Goal: Information Seeking & Learning: Check status

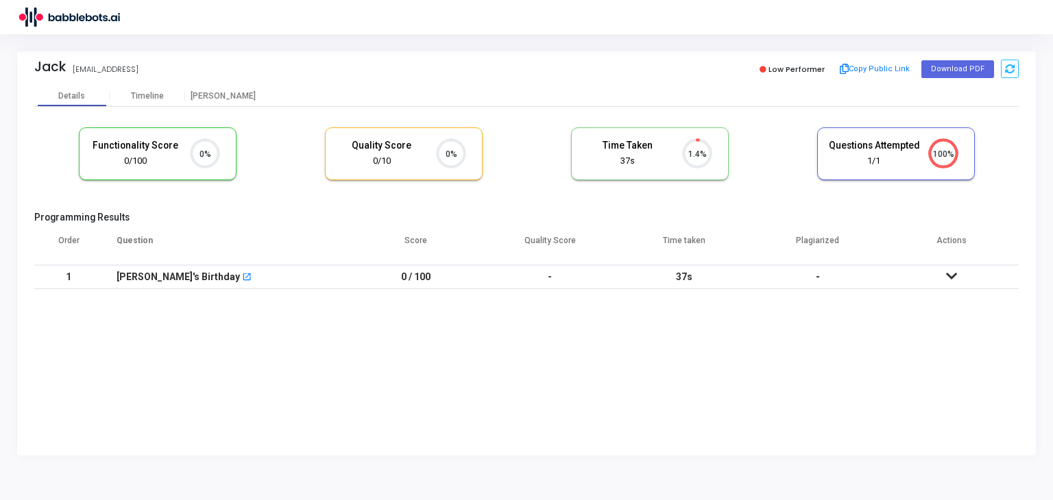
click at [184, 168] on icon "0%" at bounding box center [200, 154] width 40 height 36
click at [308, 284] on div "[PERSON_NAME]'s Birthday open_in_new" at bounding box center [226, 277] width 219 height 23
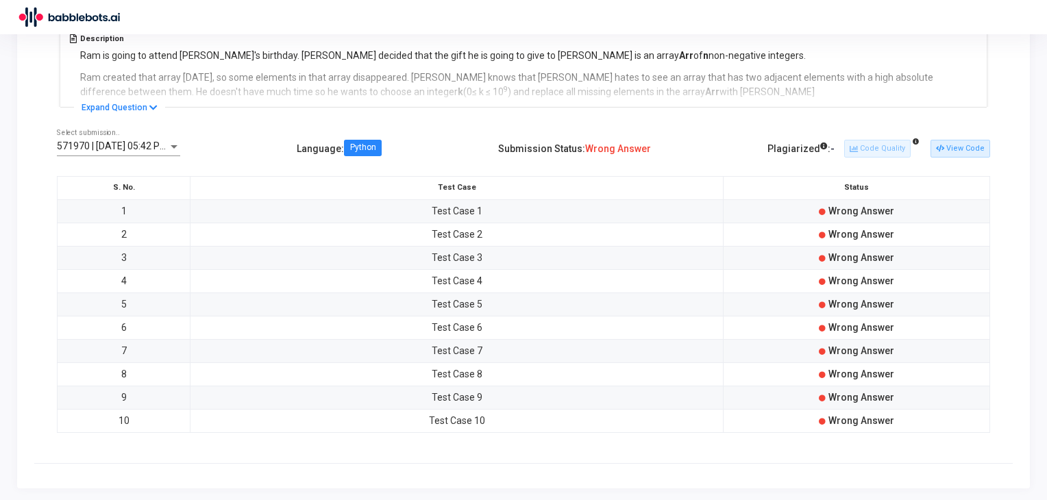
scroll to position [186, 0]
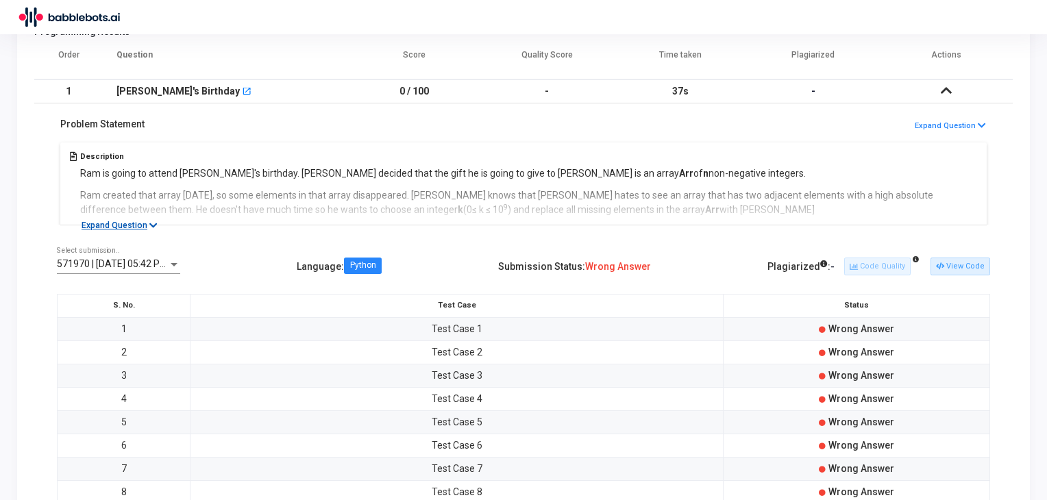
click at [149, 226] on icon at bounding box center [153, 225] width 8 height 9
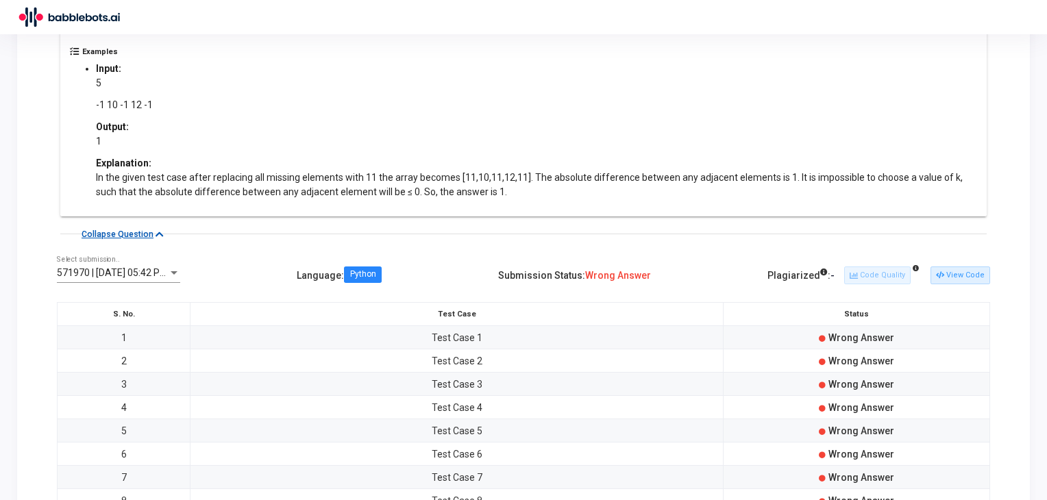
scroll to position [692, 0]
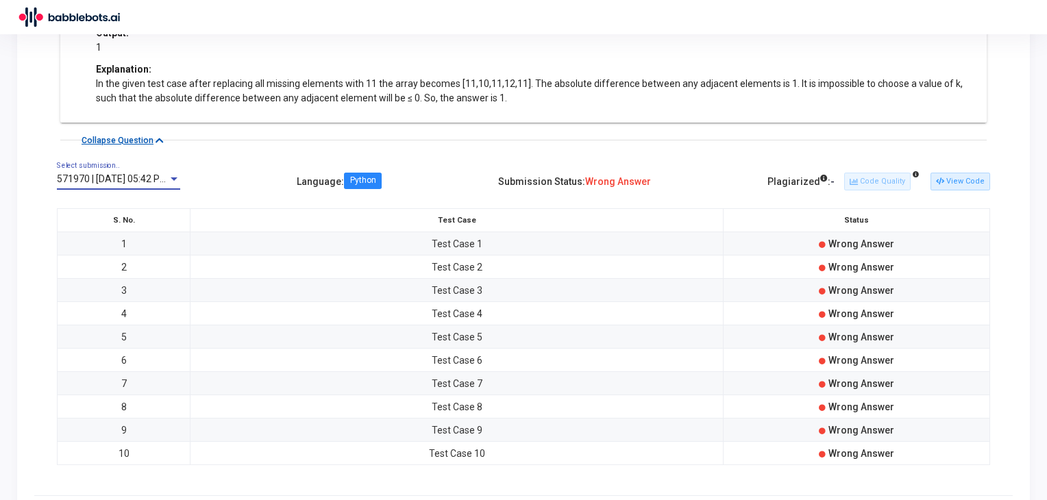
click at [177, 175] on div at bounding box center [174, 179] width 12 height 11
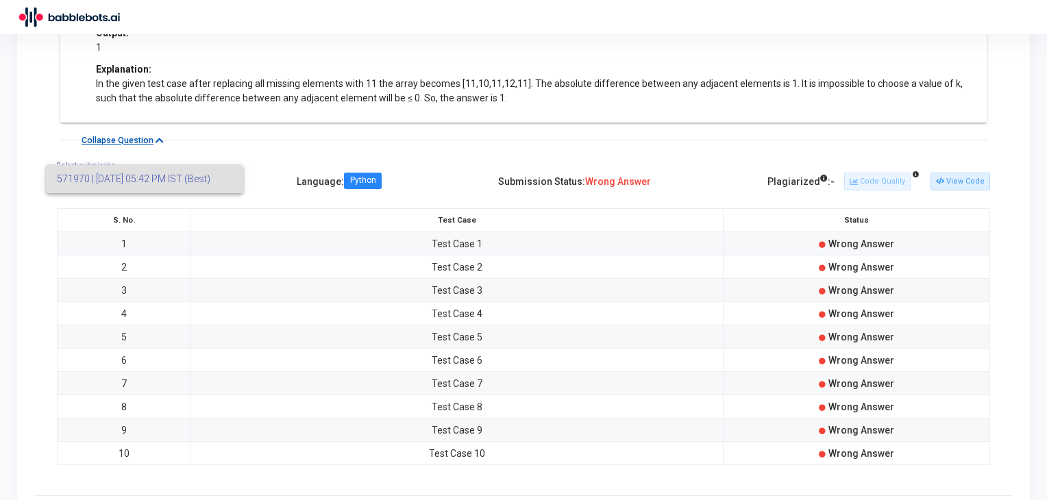
click at [192, 179] on span "571970 | [DATE] 05:42 PM IST (Best)" at bounding box center [144, 178] width 175 height 29
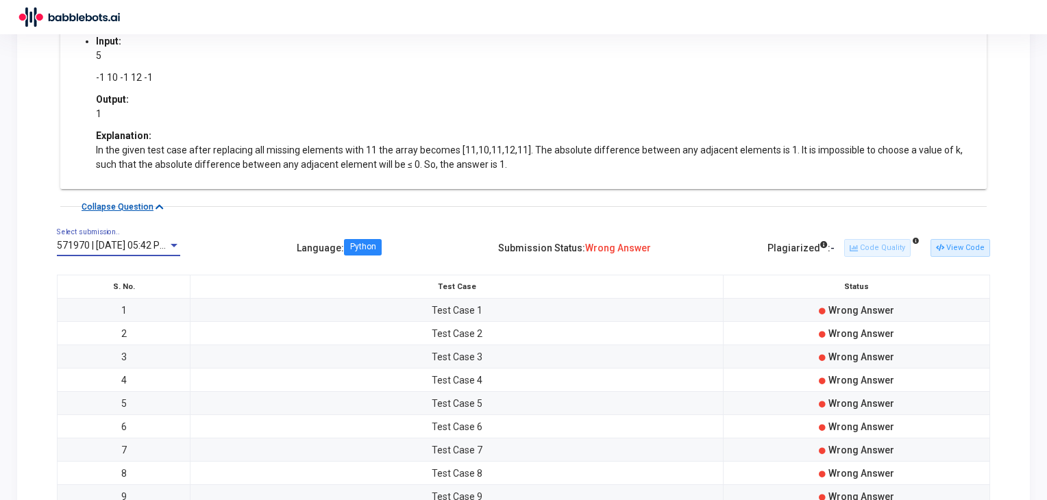
scroll to position [626, 0]
click at [962, 247] on button "View Code" at bounding box center [961, 247] width 60 height 18
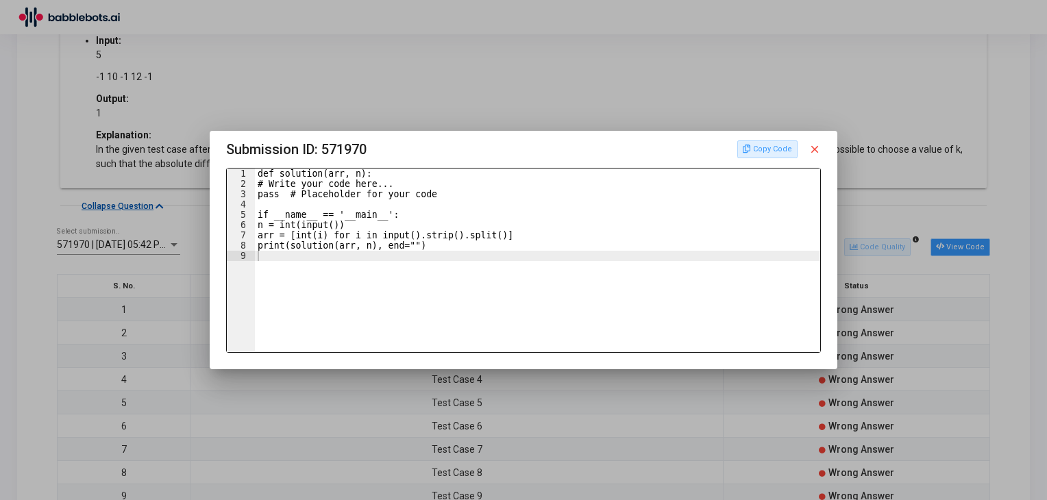
scroll to position [0, 0]
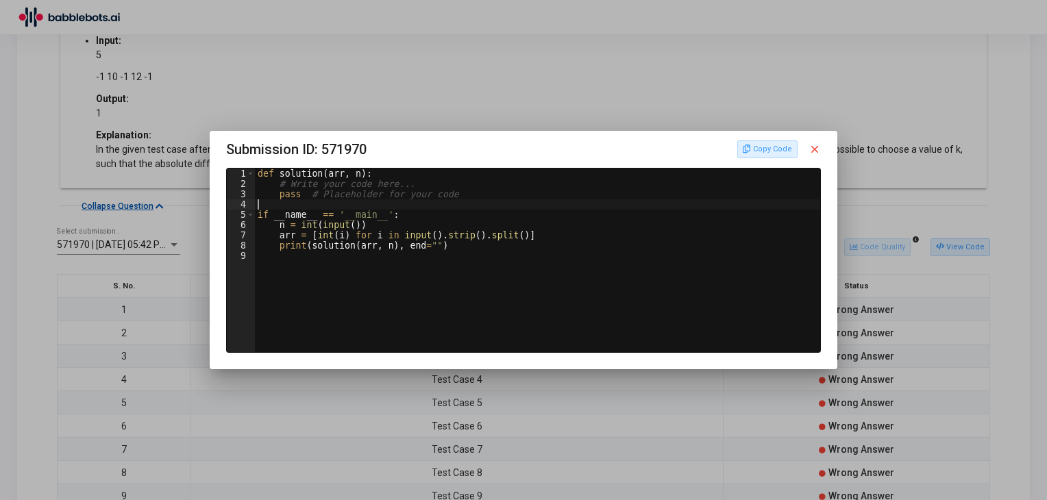
click at [622, 209] on div "def solution ( arr , n ) : # Write your code here... pass # Placeholder for you…" at bounding box center [540, 271] width 570 height 204
click at [811, 152] on mat-icon "close" at bounding box center [815, 149] width 12 height 12
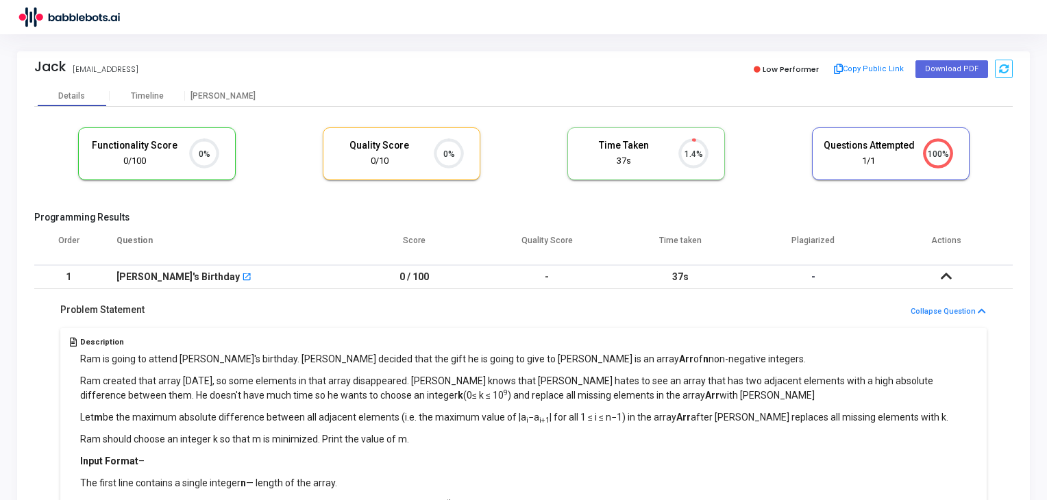
scroll to position [626, 0]
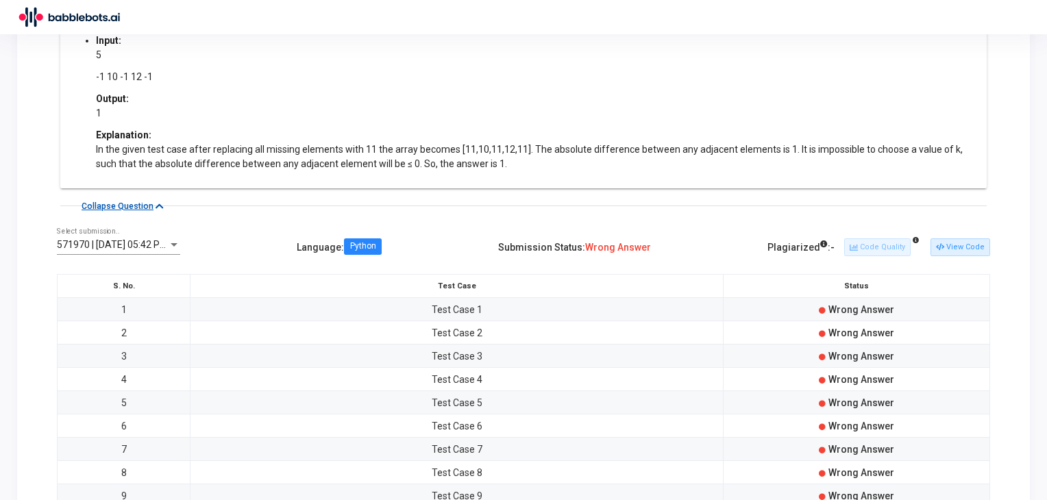
click at [885, 260] on div "571970 | [DATE] 05:42 PM IST (Best) Select submission.. Language : Python Submi…" at bounding box center [523, 247] width 933 height 39
click at [899, 258] on div "Plagiarized : - Code Quality View Code" at bounding box center [879, 247] width 223 height 23
click at [899, 257] on div "Plagiarized : - Code Quality View Code" at bounding box center [879, 247] width 223 height 23
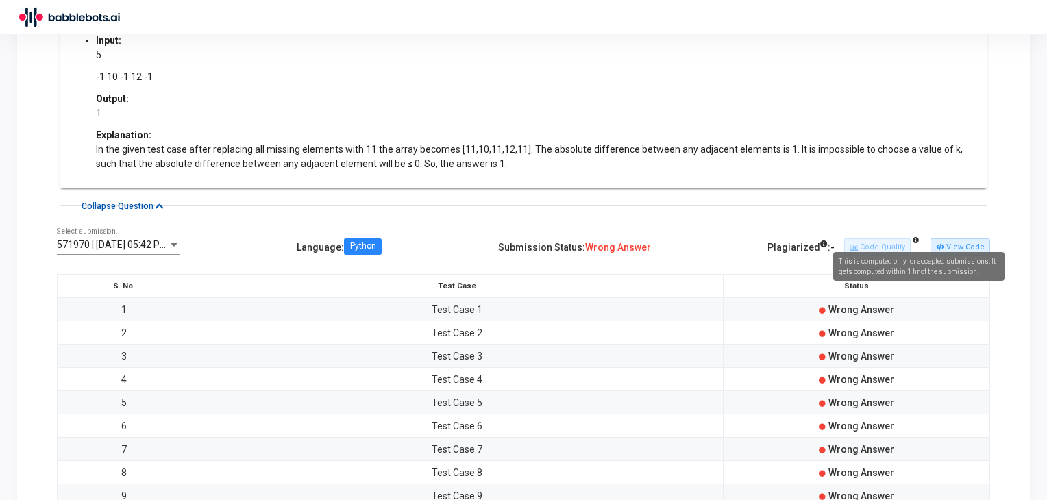
click at [917, 238] on icon at bounding box center [916, 240] width 6 height 6
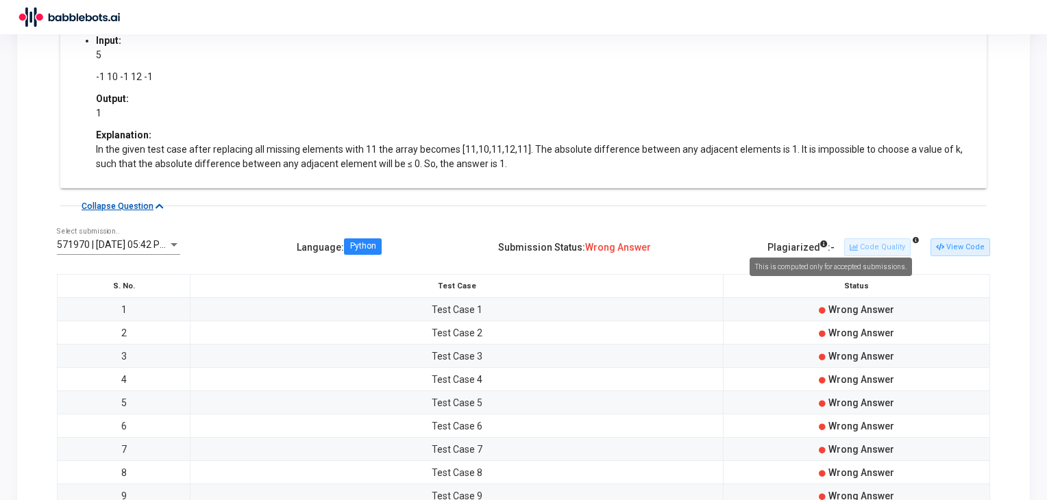
click at [826, 241] on icon at bounding box center [824, 245] width 8 height 8
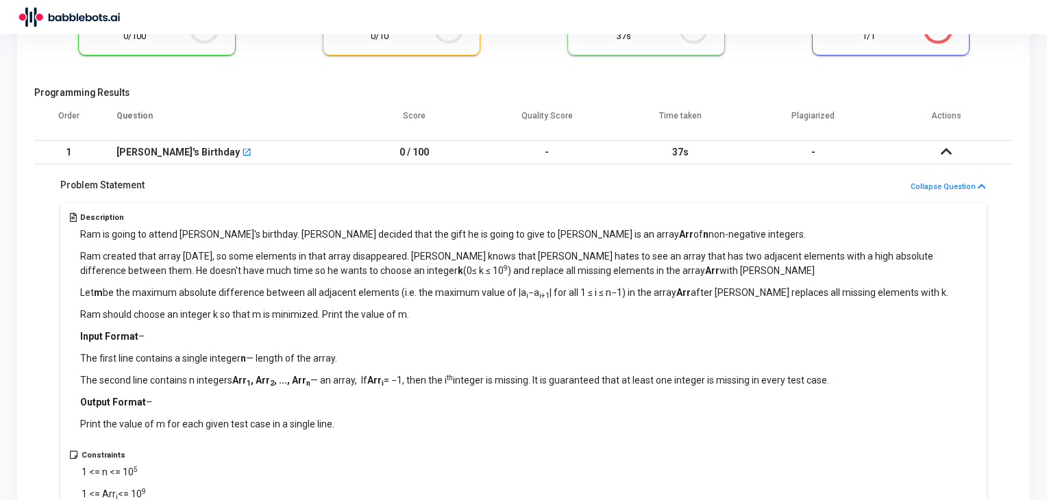
scroll to position [0, 0]
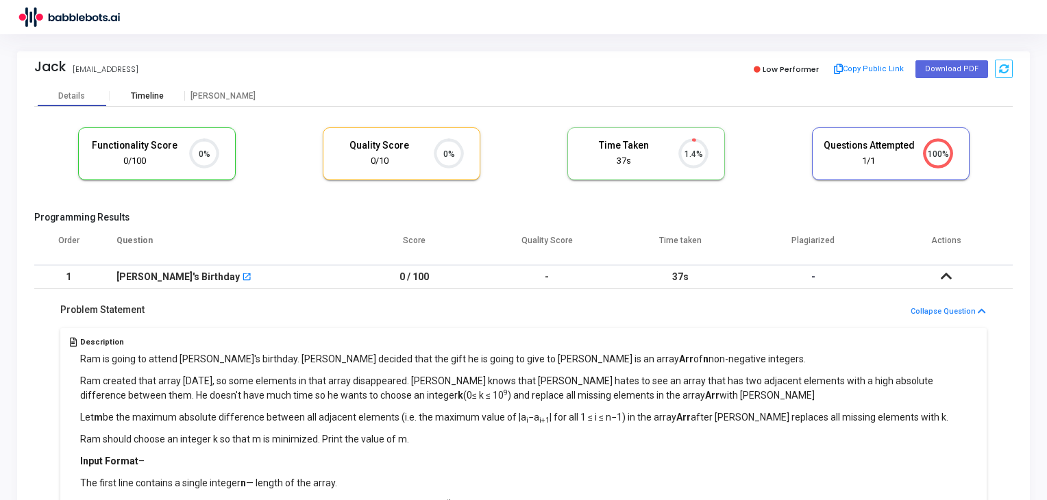
click at [149, 105] on div "Timeline" at bounding box center [147, 96] width 75 height 21
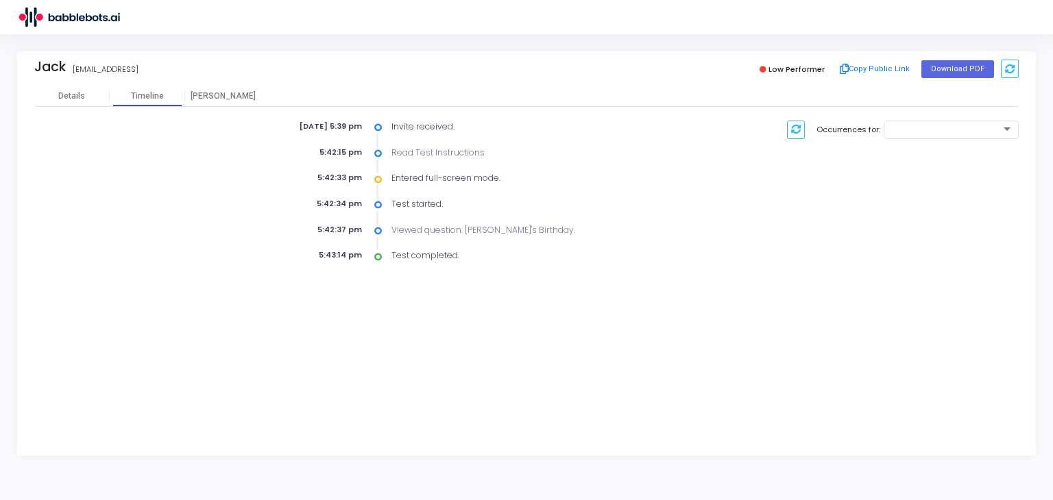
drag, startPoint x: 395, startPoint y: 126, endPoint x: 432, endPoint y: 136, distance: 38.9
click at [432, 136] on div "[DATE] 5:39 pm Invite received. 5:42:15 pm Read Test Instructions 5:42:33 pm En…" at bounding box center [441, 192] width 489 height 142
click at [412, 147] on div "Read Test Instructions" at bounding box center [535, 153] width 302 height 12
click at [417, 173] on div "Entered full-screen mode." at bounding box center [535, 178] width 302 height 12
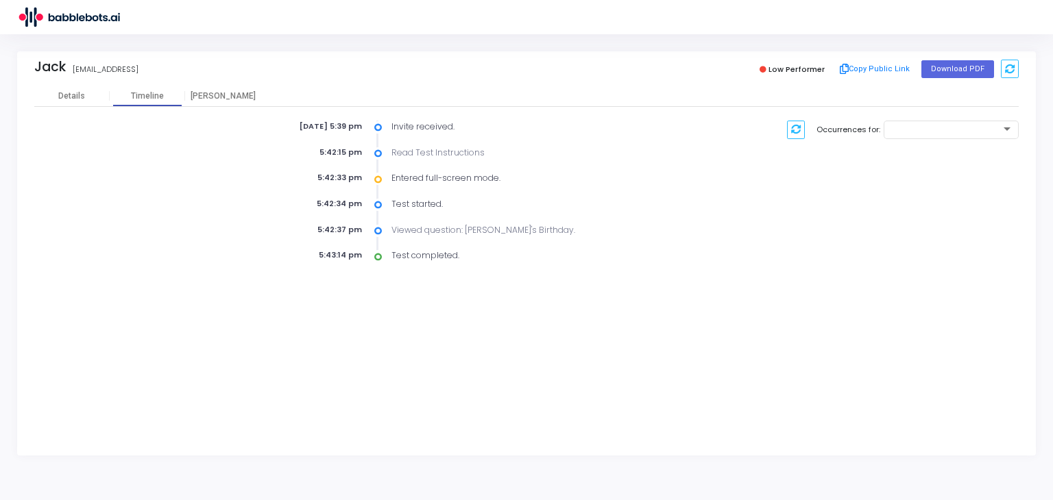
click at [417, 173] on div "Entered full-screen mode." at bounding box center [535, 178] width 302 height 12
click at [419, 191] on div "[DATE] 5:39 pm Invite received. 5:42:15 pm Read Test Instructions 5:42:33 pm En…" at bounding box center [441, 192] width 489 height 142
click at [430, 226] on div "Viewed question: [PERSON_NAME]'s Birthday." at bounding box center [535, 230] width 302 height 12
click at [428, 249] on div "Test completed." at bounding box center [535, 255] width 302 height 12
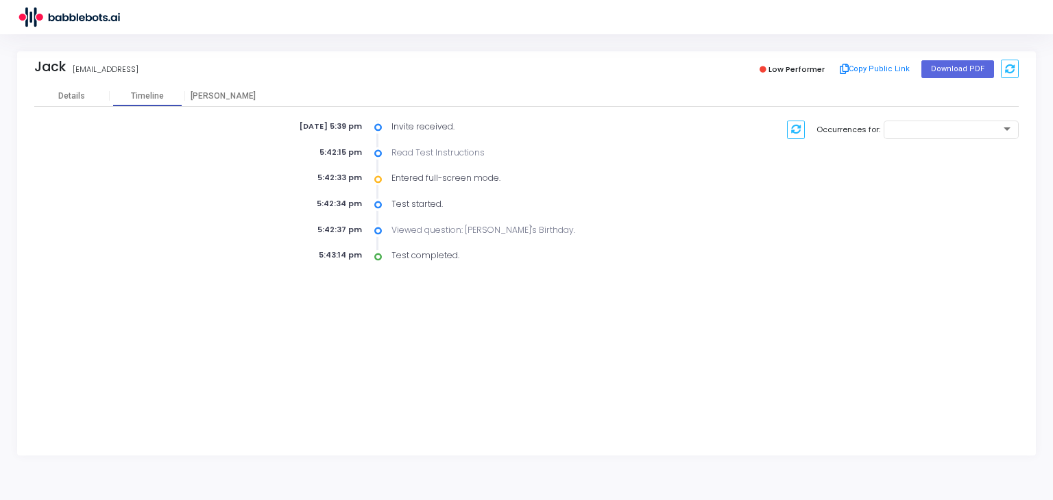
click at [428, 249] on div "Test completed." at bounding box center [535, 255] width 302 height 12
click at [234, 93] on div "[PERSON_NAME]" at bounding box center [222, 96] width 75 height 10
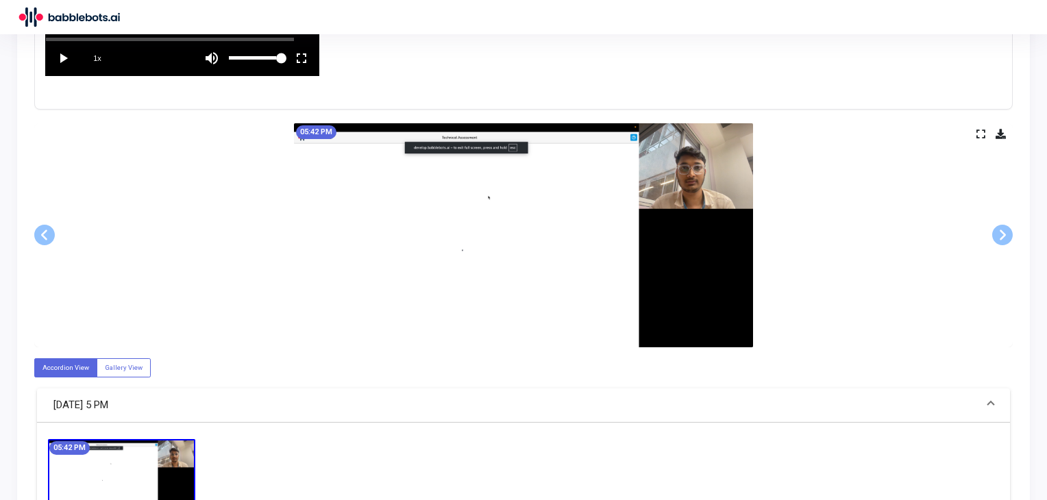
scroll to position [610, 0]
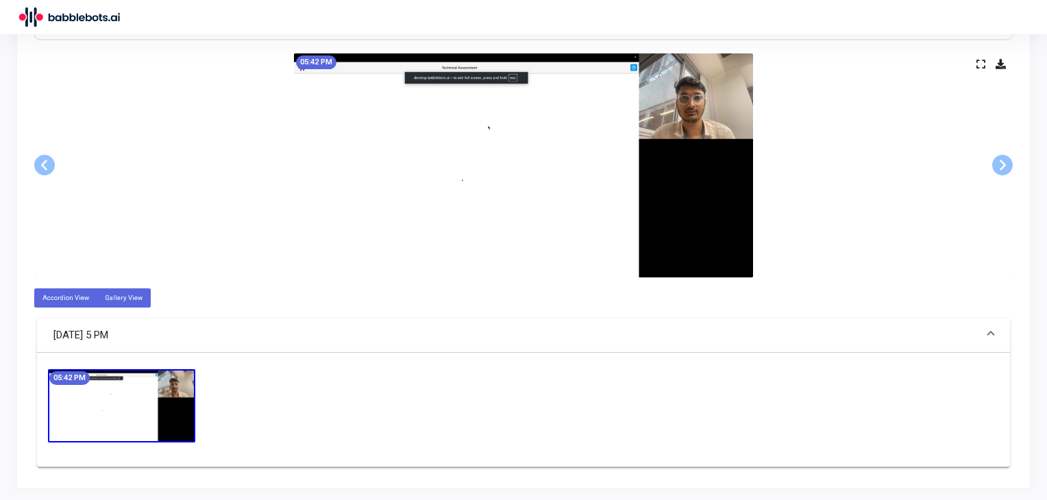
click at [112, 289] on label "Gallery View" at bounding box center [124, 298] width 54 height 19
click at [112, 293] on input "Gallery View" at bounding box center [109, 297] width 9 height 9
radio input "true"
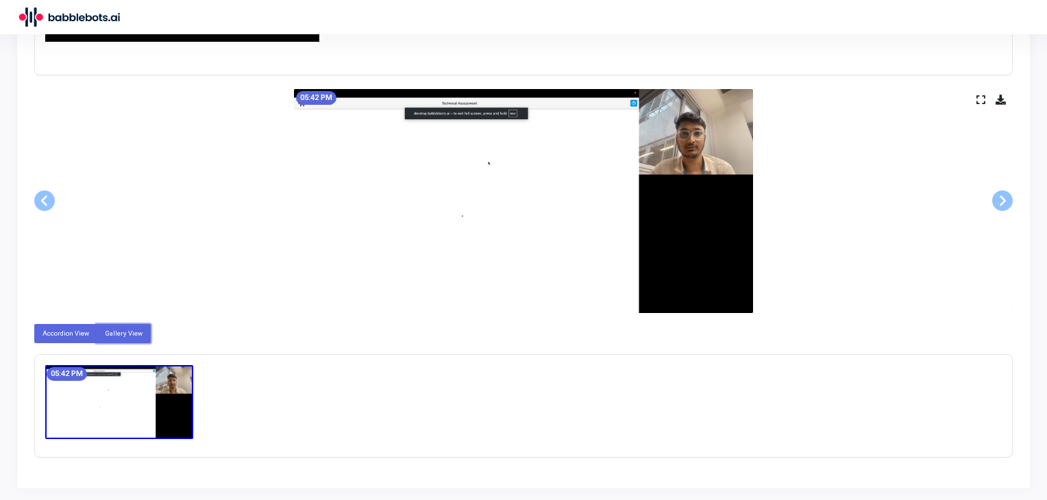
click at [66, 326] on label "Accordion View" at bounding box center [65, 333] width 63 height 19
click at [51, 329] on input "Accordion View" at bounding box center [46, 333] width 9 height 9
radio input "true"
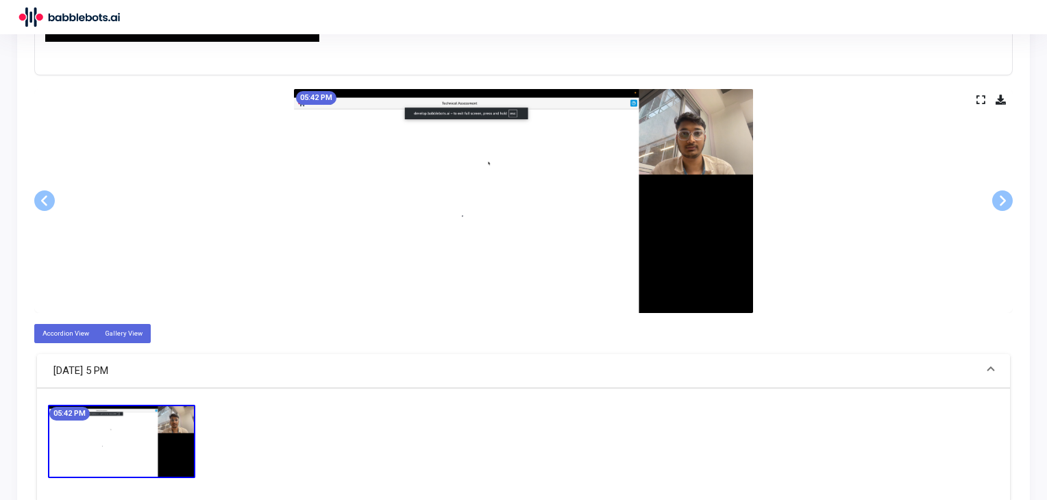
click at [128, 324] on label "Gallery View" at bounding box center [124, 333] width 54 height 19
click at [114, 329] on input "Gallery View" at bounding box center [109, 333] width 9 height 9
radio input "true"
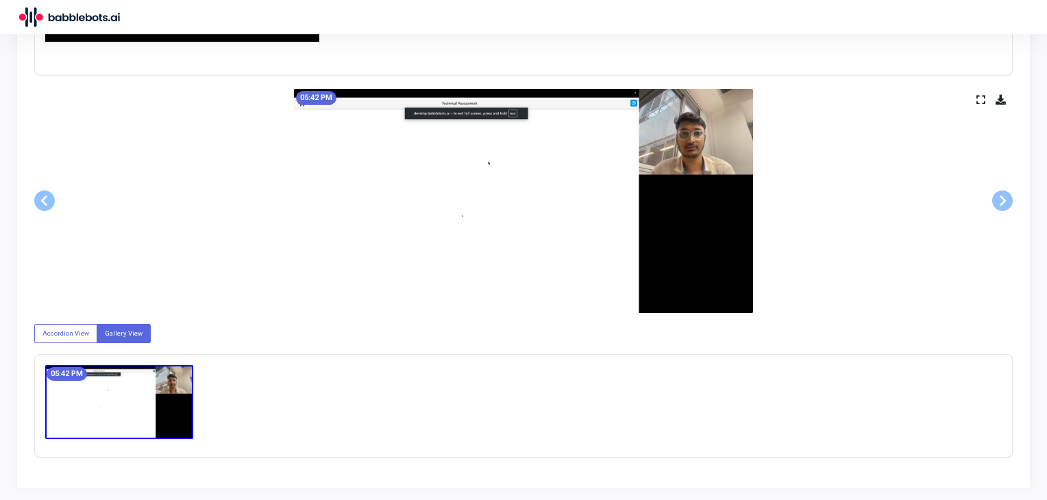
click at [102, 324] on label "Gallery View" at bounding box center [124, 333] width 54 height 19
click at [105, 329] on input "Gallery View" at bounding box center [109, 333] width 9 height 9
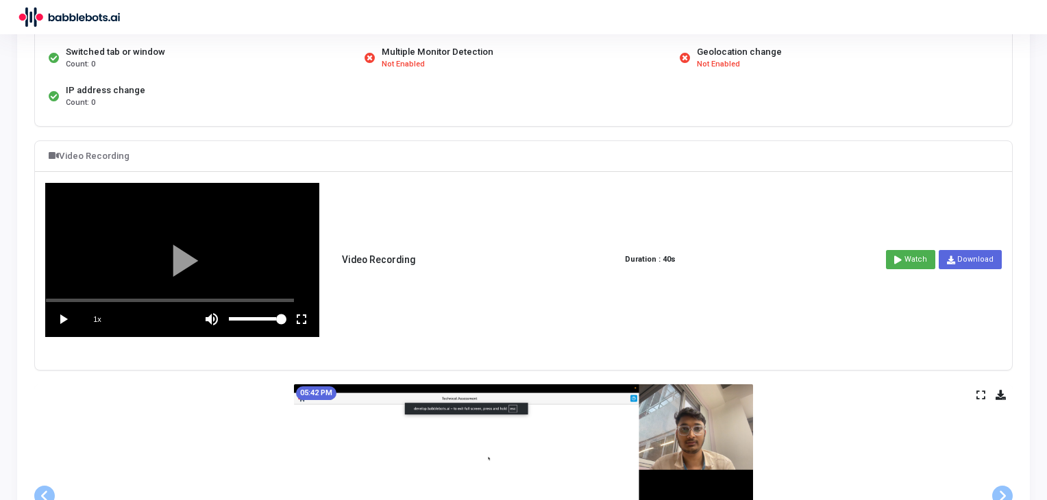
scroll to position [272, 0]
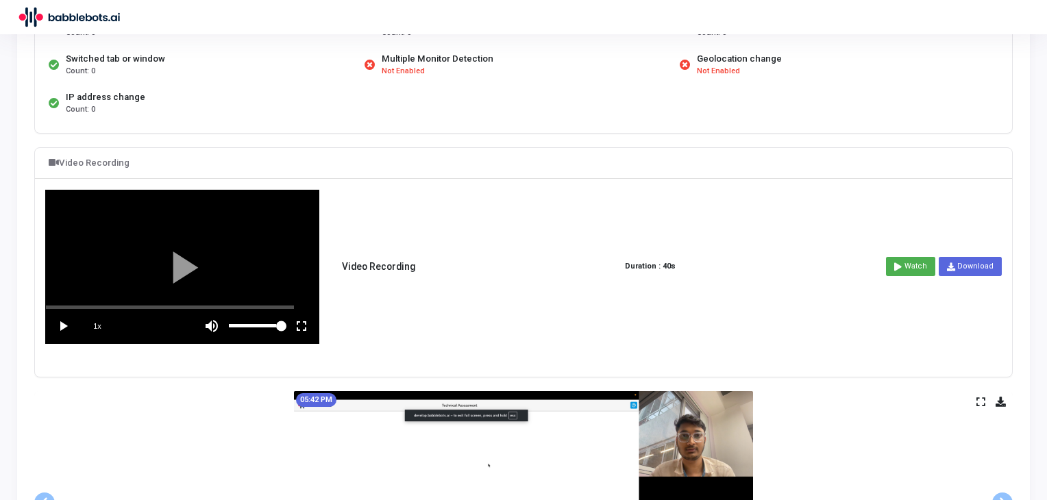
click at [53, 324] on vg-play-pause at bounding box center [63, 326] width 34 height 34
click at [193, 306] on div "scrub bar" at bounding box center [182, 307] width 273 height 3
click at [222, 306] on div "scrub bar" at bounding box center [182, 307] width 273 height 3
click at [247, 302] on div at bounding box center [182, 267] width 273 height 153
click at [282, 302] on div at bounding box center [182, 267] width 273 height 153
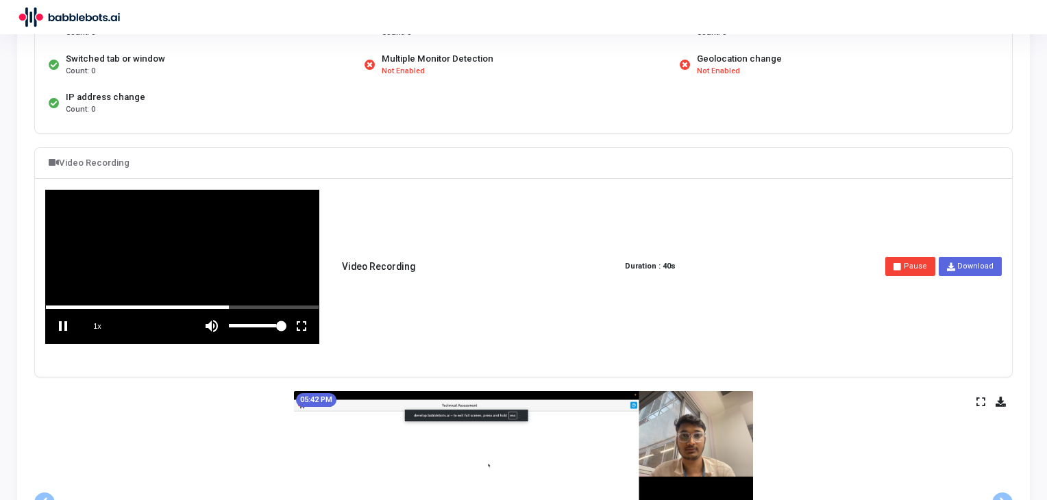
click at [299, 309] on vg-fullscreen at bounding box center [301, 326] width 34 height 34
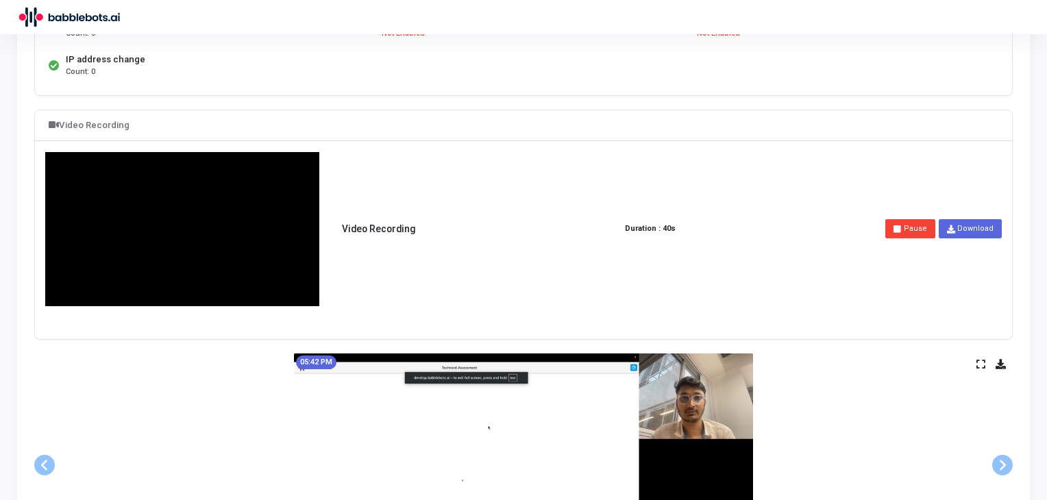
scroll to position [310, 0]
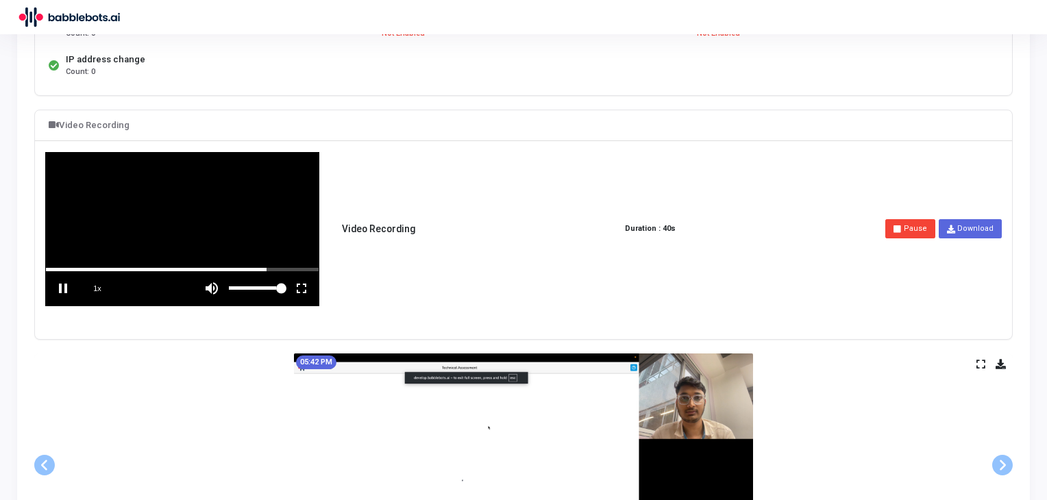
click at [60, 294] on vg-play-pause at bounding box center [63, 288] width 34 height 34
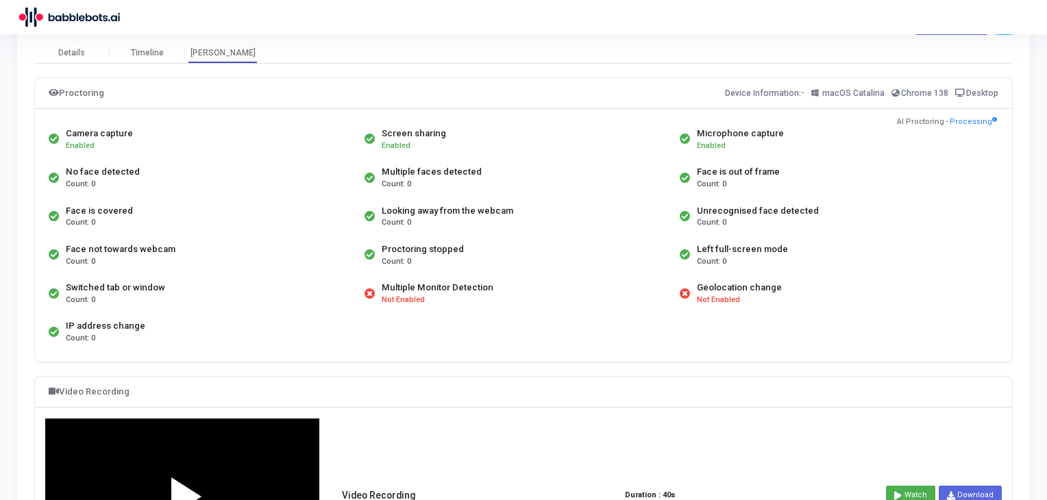
scroll to position [41, 0]
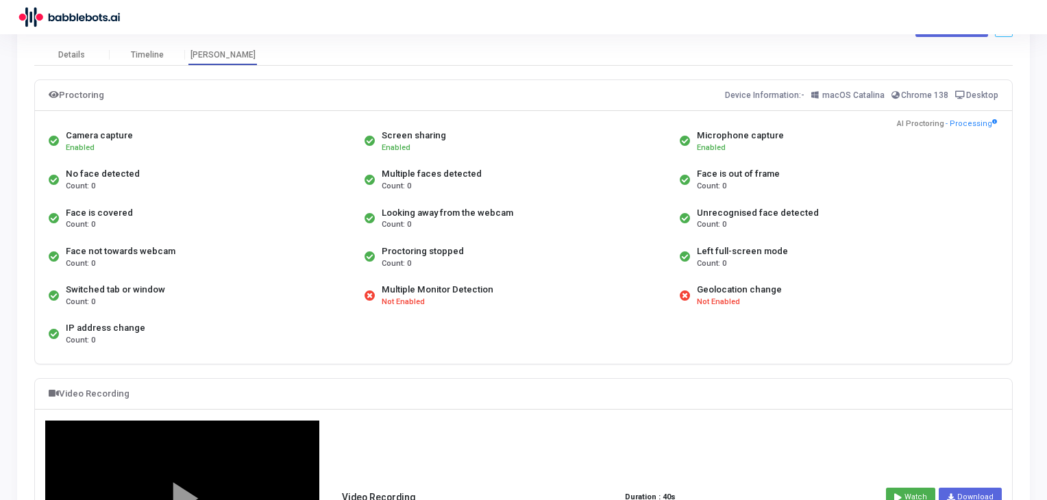
click at [112, 173] on div "No face detected" at bounding box center [103, 174] width 74 height 14
click at [114, 208] on div "Face is covered" at bounding box center [99, 213] width 67 height 14
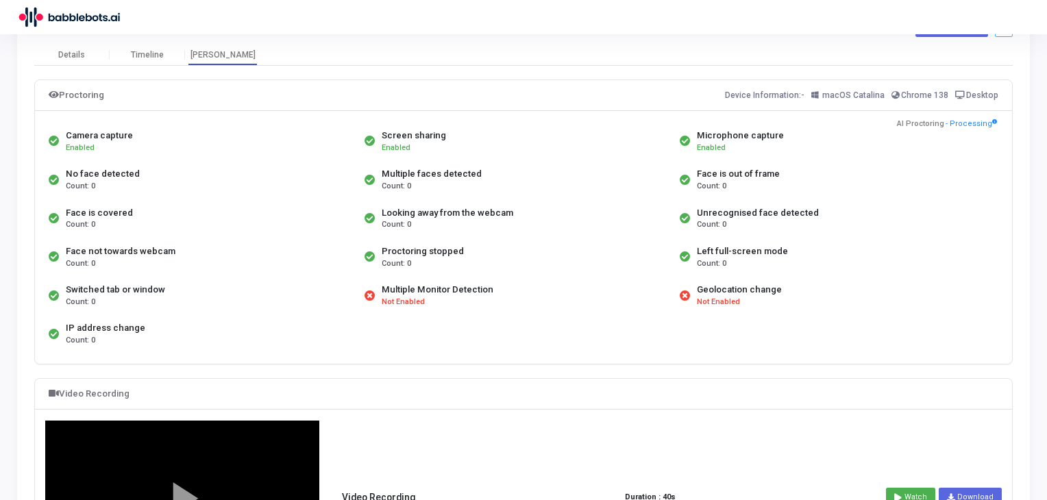
click at [114, 208] on div "Face is covered" at bounding box center [99, 213] width 67 height 14
click at [138, 249] on div "Face not towards webcam" at bounding box center [121, 252] width 110 height 14
click at [129, 253] on div "Face not towards webcam" at bounding box center [121, 252] width 110 height 14
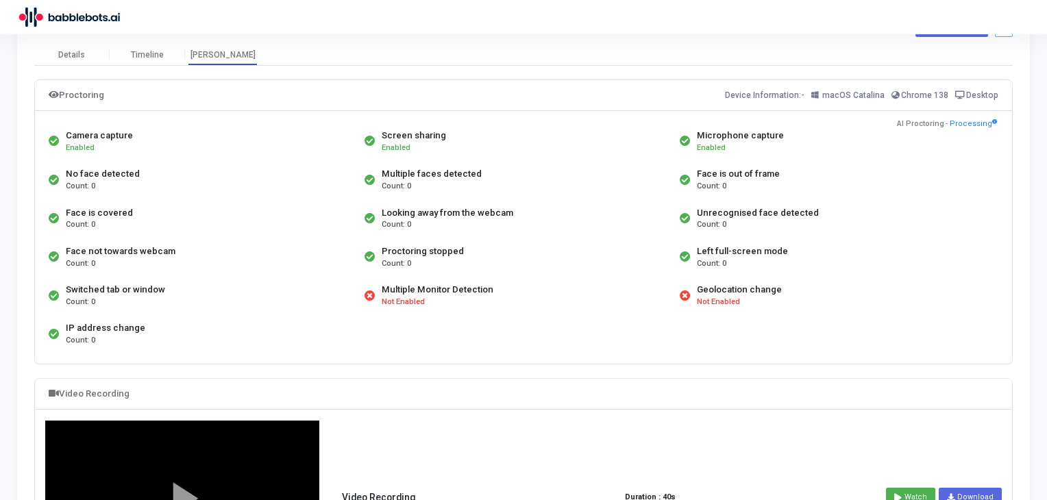
click at [129, 253] on div "Face not towards webcam" at bounding box center [121, 252] width 110 height 14
click at [428, 254] on div "Proctoring stopped" at bounding box center [423, 252] width 82 height 14
click at [136, 255] on div "Face not towards webcam" at bounding box center [121, 252] width 110 height 14
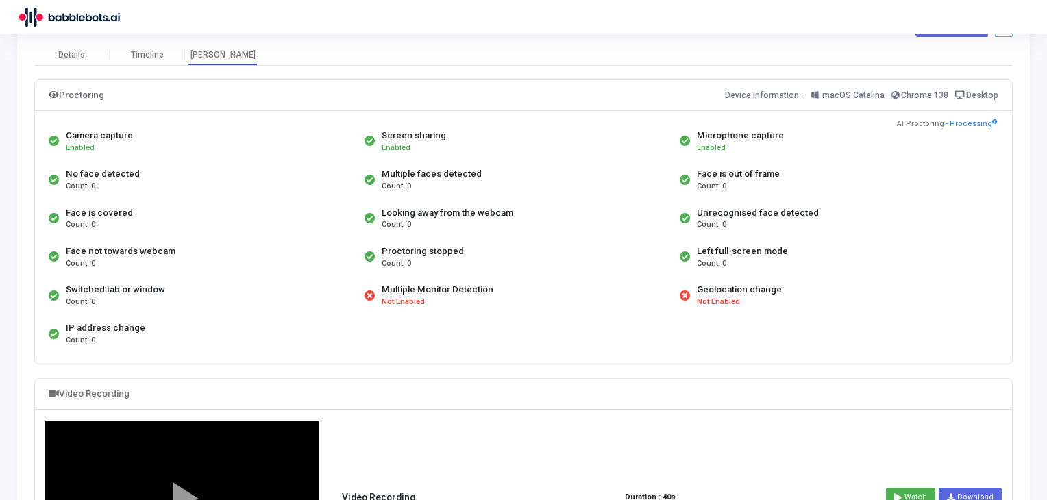
click at [136, 255] on div "Face not towards webcam" at bounding box center [121, 252] width 110 height 14
click at [433, 195] on div "Multiple faces detected Count: 0" at bounding box center [519, 179] width 316 height 38
click at [434, 206] on div "Looking away from the webcam" at bounding box center [448, 213] width 132 height 14
click at [790, 215] on div "Unrecognised face detected" at bounding box center [758, 213] width 122 height 14
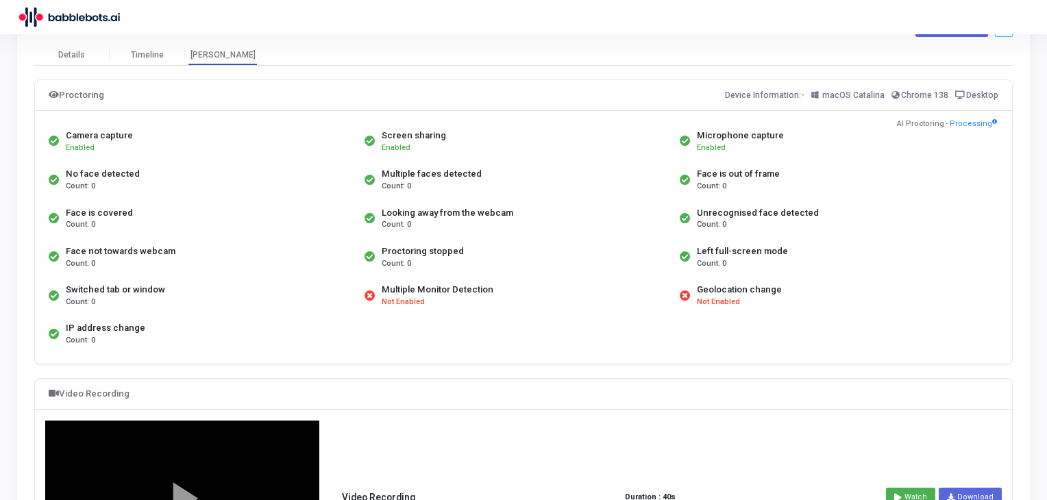
click at [790, 215] on div "Unrecognised face detected" at bounding box center [758, 213] width 122 height 14
click at [732, 135] on div "Microphone capture" at bounding box center [740, 136] width 87 height 14
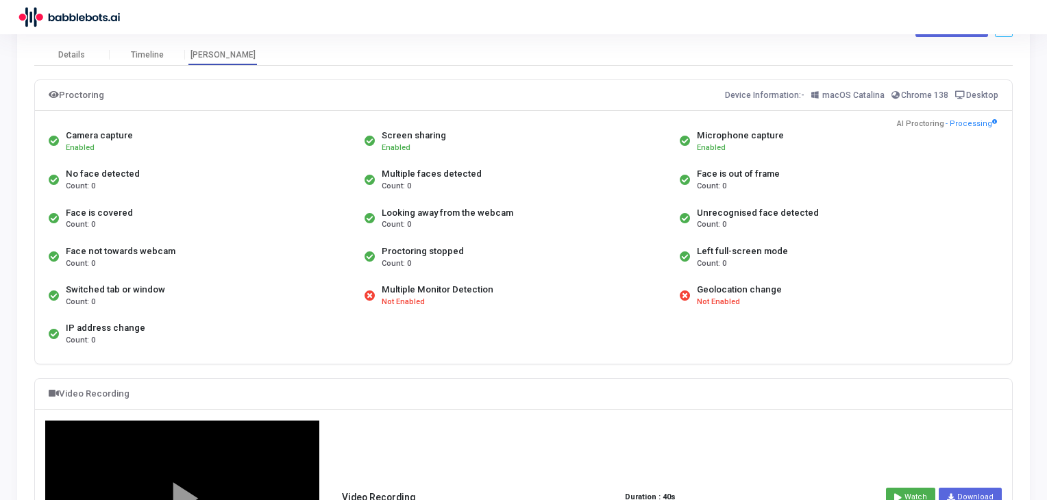
click at [408, 125] on div "Screen sharing Enabled" at bounding box center [519, 141] width 316 height 38
click at [498, 280] on div "Multiple Monitor Detection Not Enabled" at bounding box center [519, 295] width 316 height 38
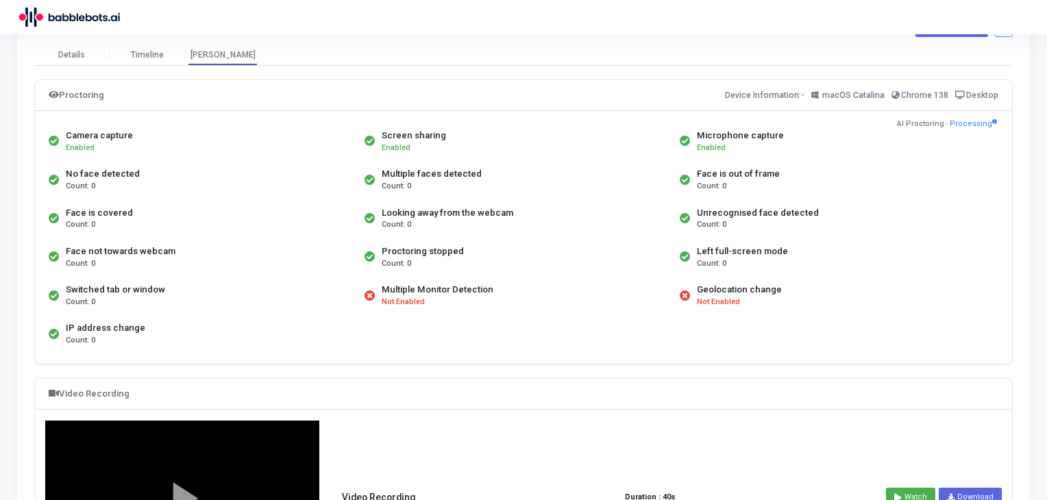
click at [498, 280] on div "Multiple Monitor Detection Not Enabled" at bounding box center [519, 295] width 316 height 38
click at [395, 139] on div "Screen sharing" at bounding box center [414, 136] width 64 height 14
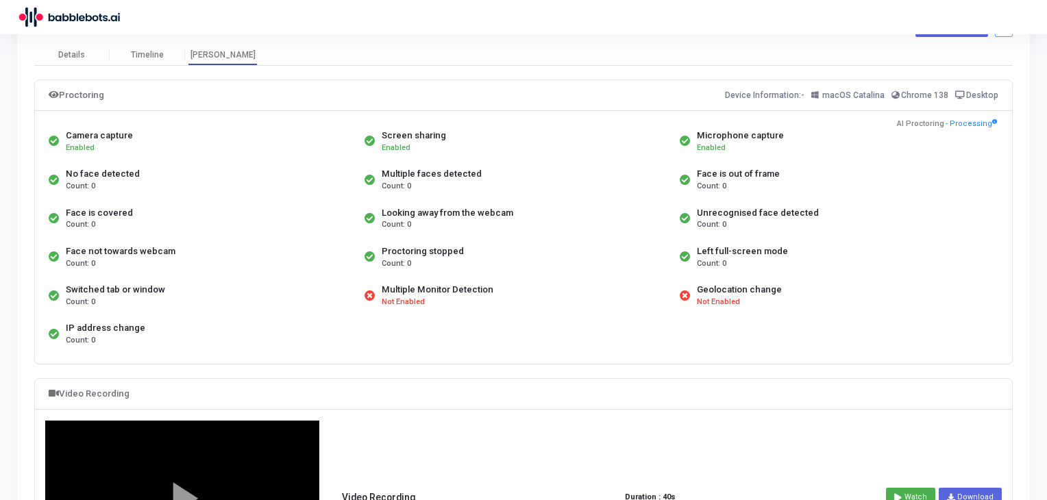
click at [395, 145] on span "Enabled" at bounding box center [396, 147] width 29 height 9
click at [927, 94] on span "Chrome 138" at bounding box center [924, 95] width 47 height 10
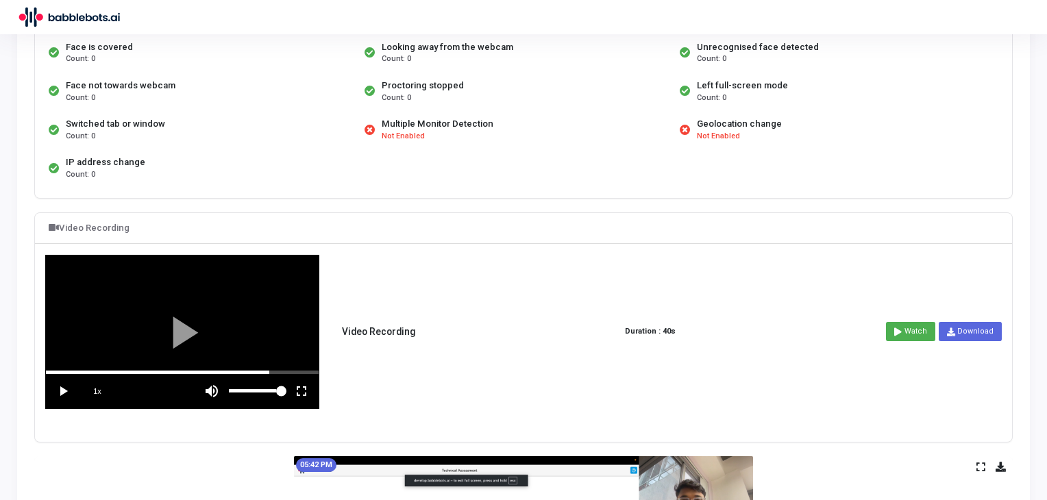
scroll to position [0, 0]
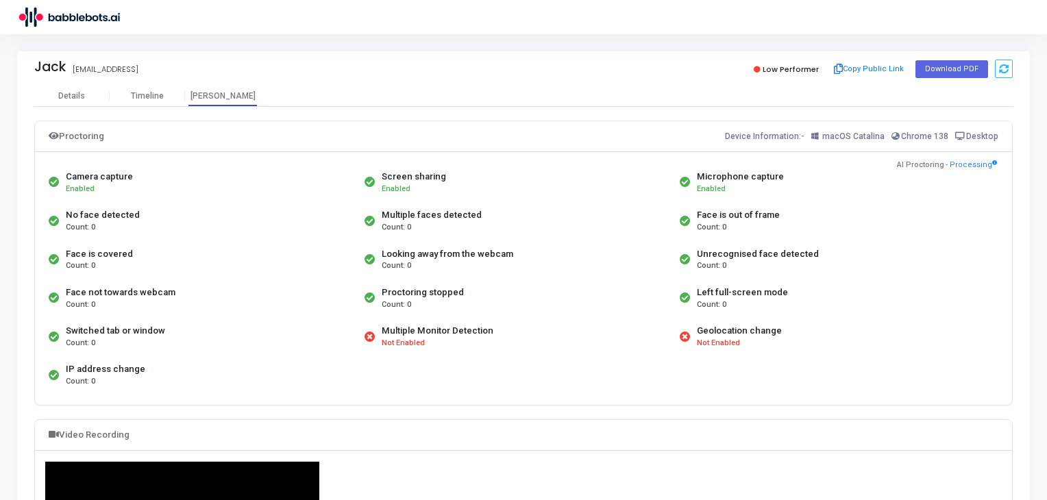
click at [400, 218] on div "Multiple faces detected" at bounding box center [432, 215] width 100 height 14
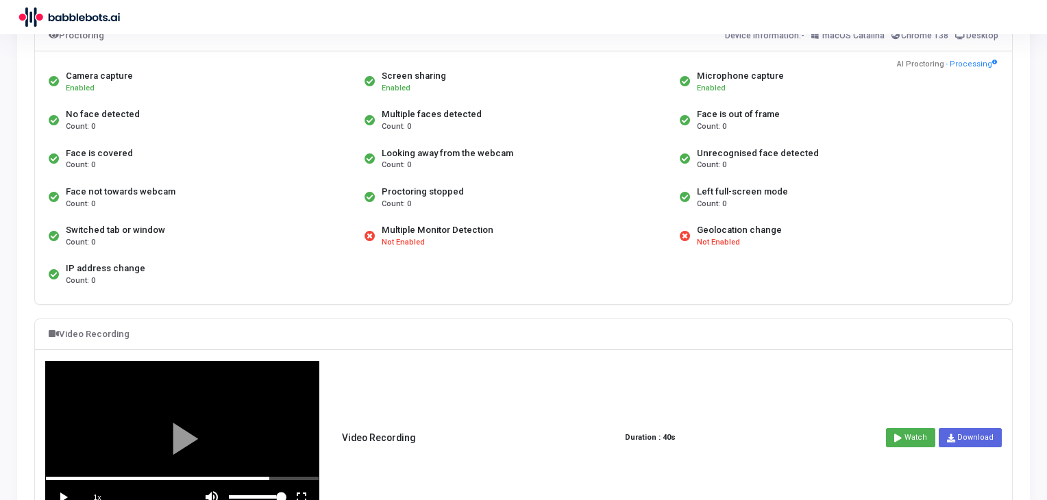
click at [315, 202] on div "Face not towards webcam Count: 0" at bounding box center [203, 197] width 316 height 38
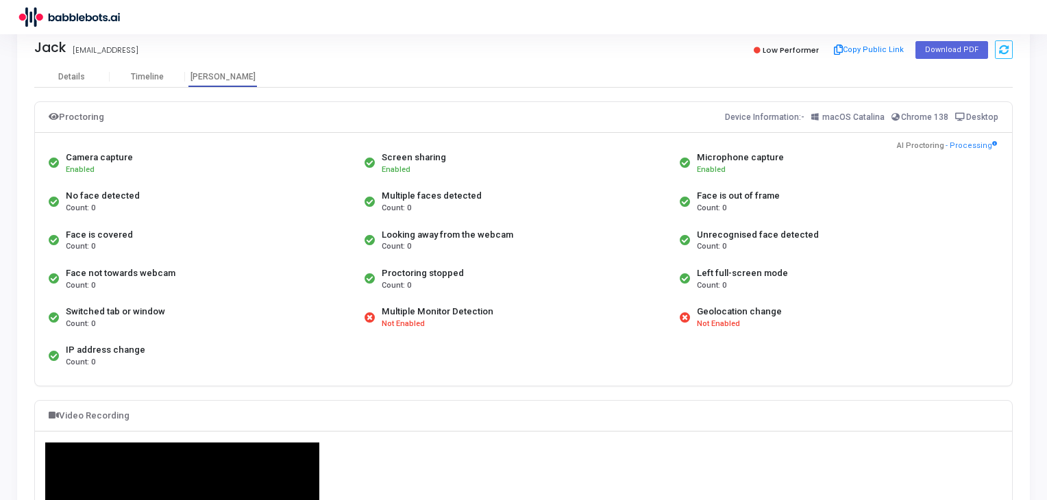
scroll to position [0, 0]
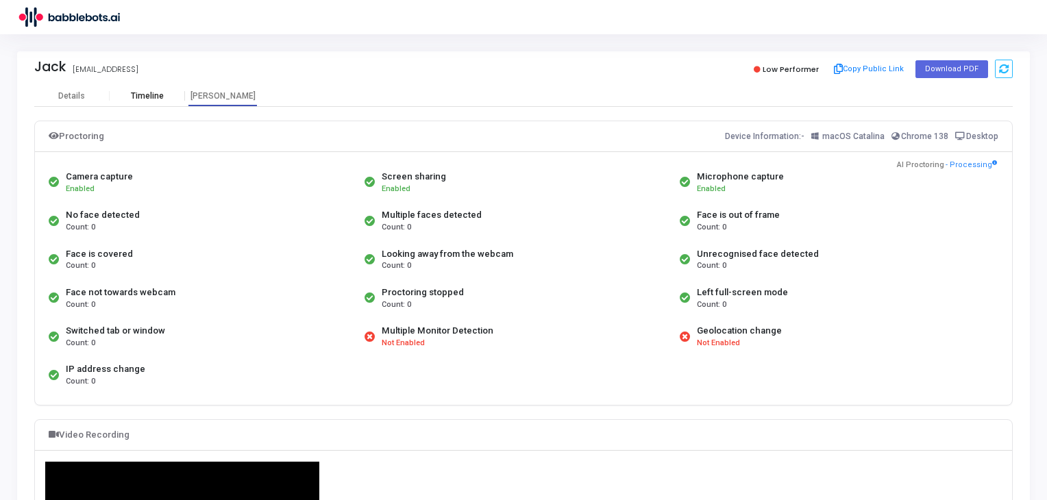
click at [162, 91] on div "Timeline" at bounding box center [147, 96] width 33 height 10
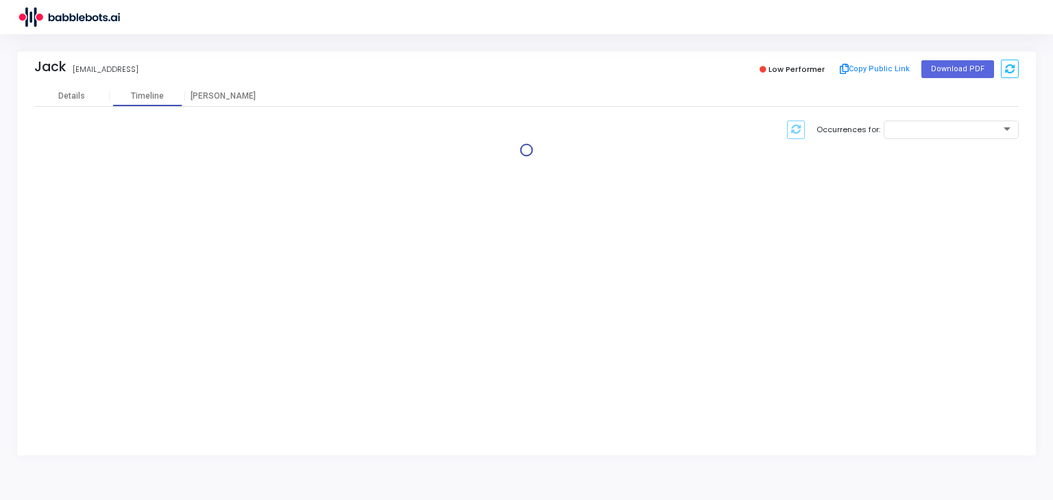
click at [219, 81] on div "[PERSON_NAME] [PERSON_NAME][EMAIL_ADDRESS] Low Performer Copy Public Link Downl…" at bounding box center [526, 68] width 984 height 34
click at [222, 94] on div "[PERSON_NAME]" at bounding box center [222, 96] width 75 height 10
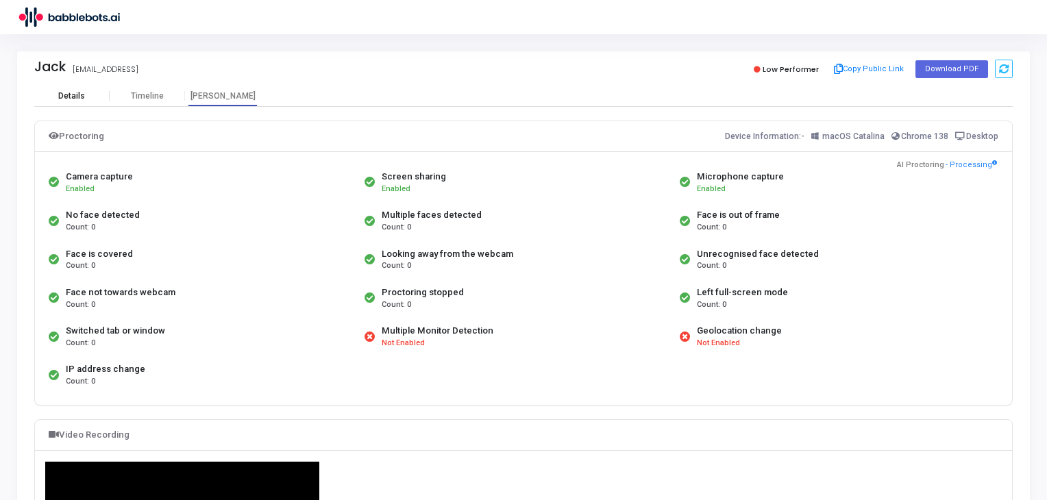
click at [79, 96] on div "Details" at bounding box center [71, 96] width 27 height 10
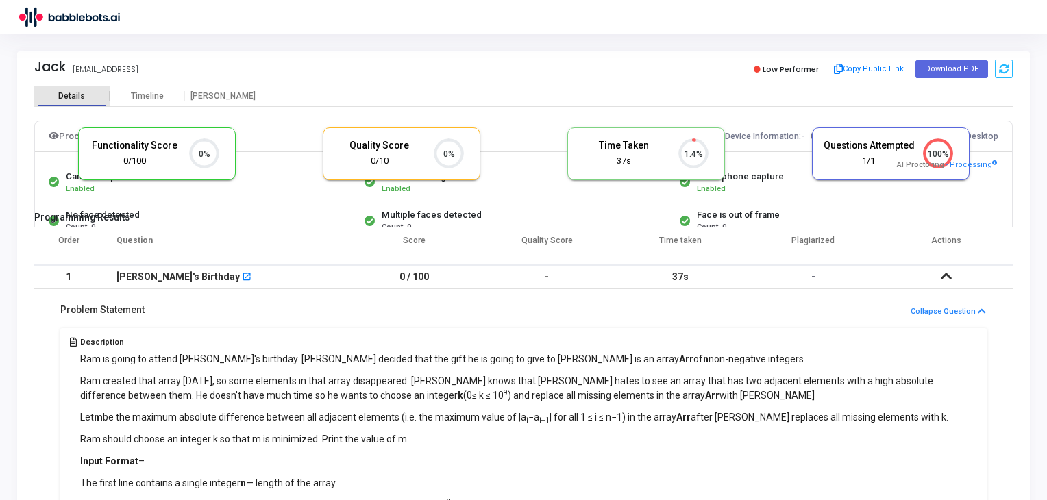
scroll to position [5, 5]
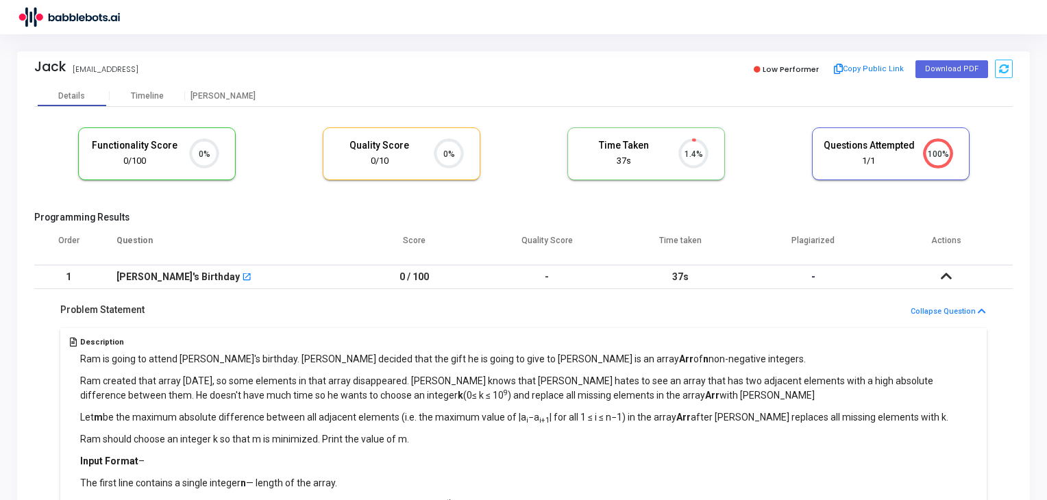
click at [944, 278] on icon at bounding box center [946, 276] width 11 height 10
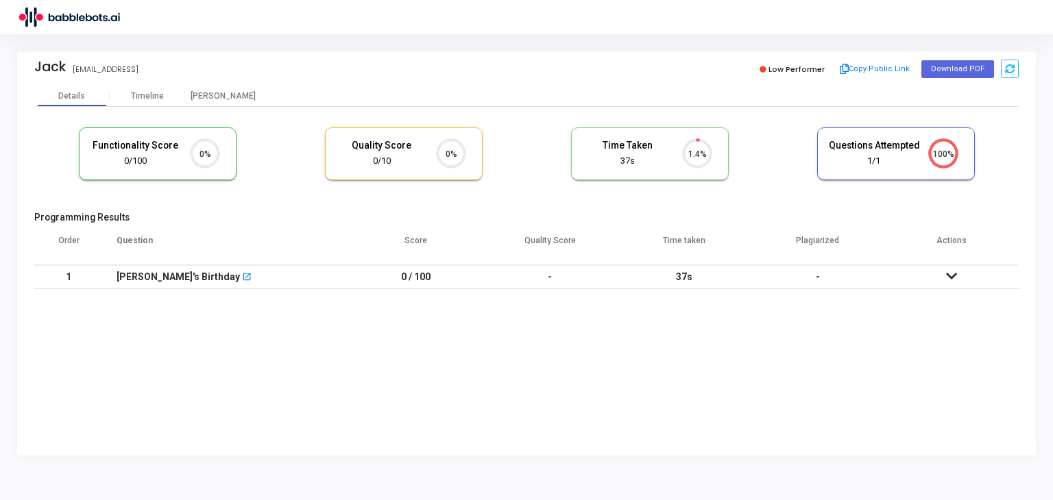
click at [944, 278] on td at bounding box center [952, 277] width 134 height 24
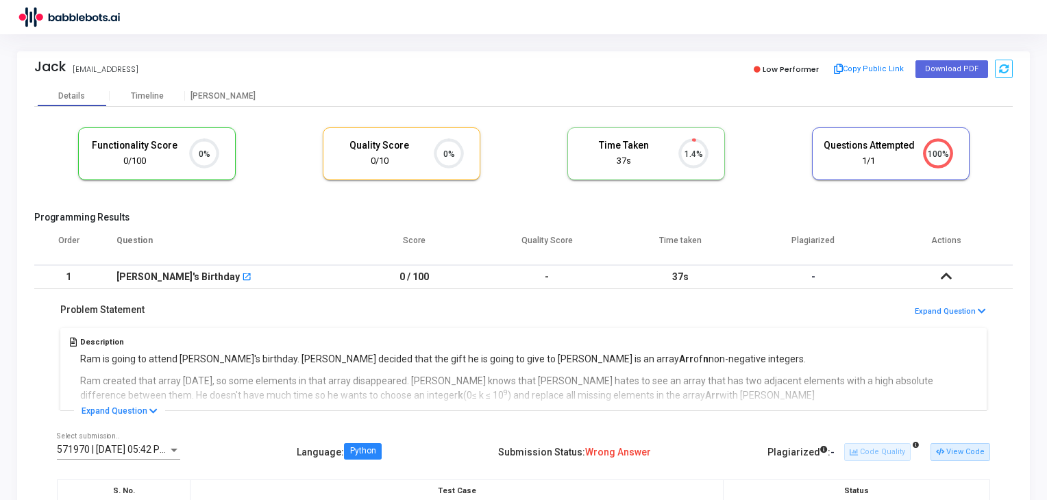
scroll to position [88, 0]
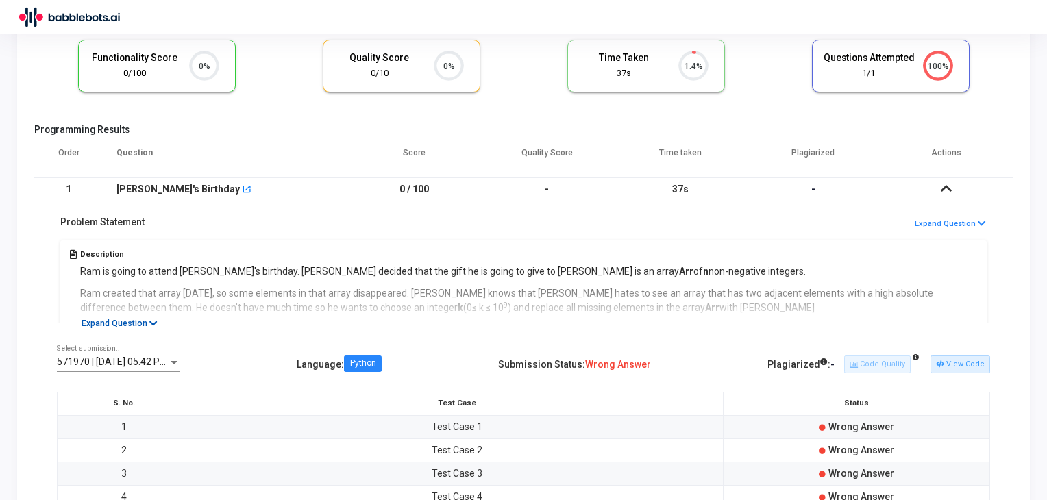
click at [131, 321] on button "Expand Question" at bounding box center [119, 324] width 91 height 14
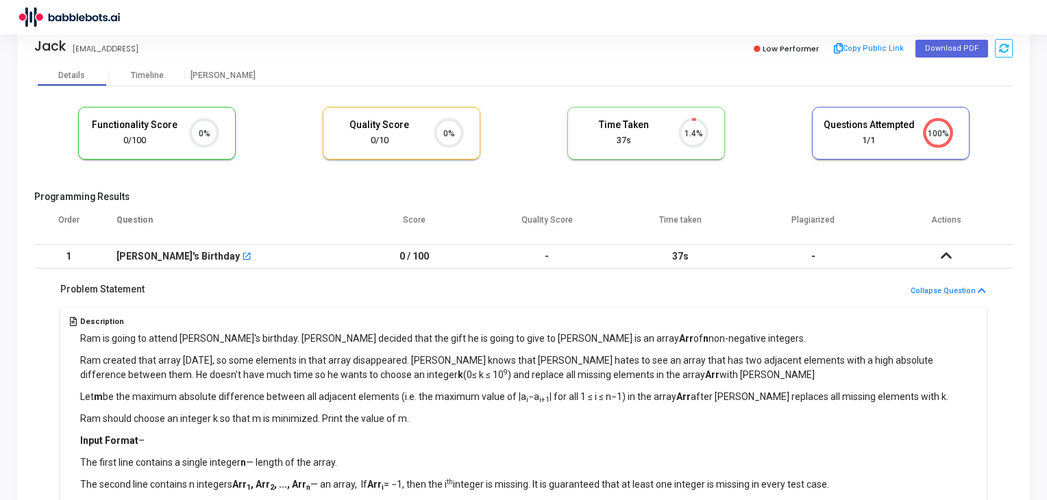
scroll to position [0, 0]
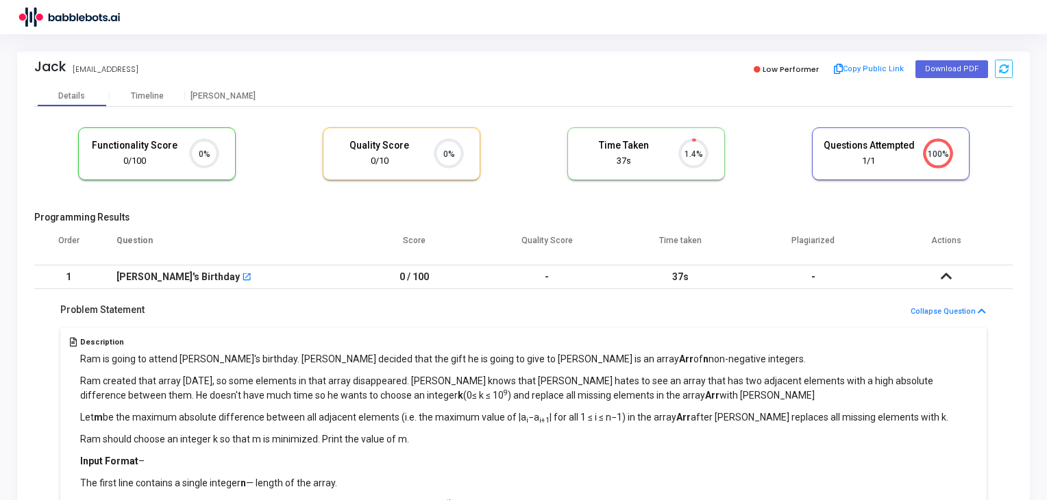
click at [803, 68] on span "Low Performer" at bounding box center [791, 69] width 56 height 11
click at [243, 97] on div "[PERSON_NAME]" at bounding box center [222, 96] width 75 height 10
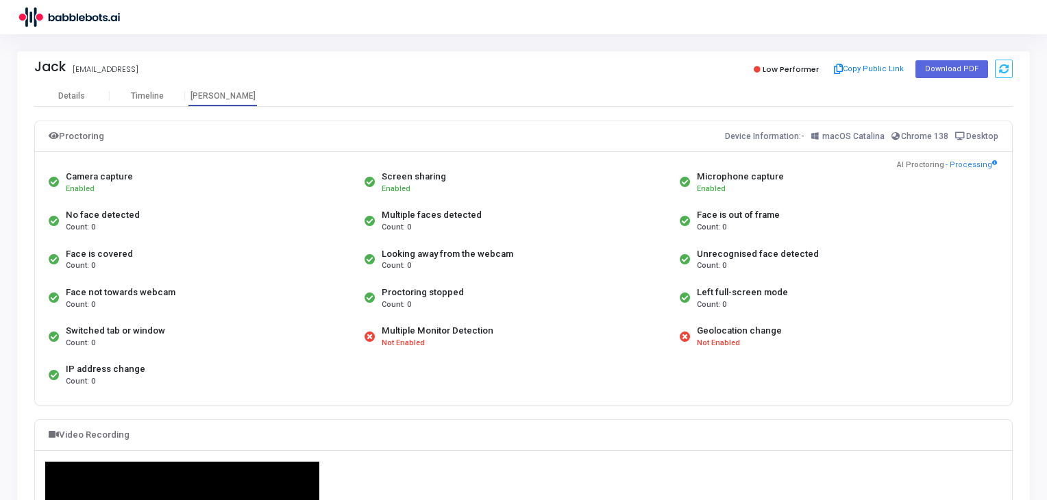
click at [141, 330] on div "Switched tab or window" at bounding box center [115, 331] width 99 height 14
click at [134, 343] on div "Count: 0" at bounding box center [115, 344] width 99 height 12
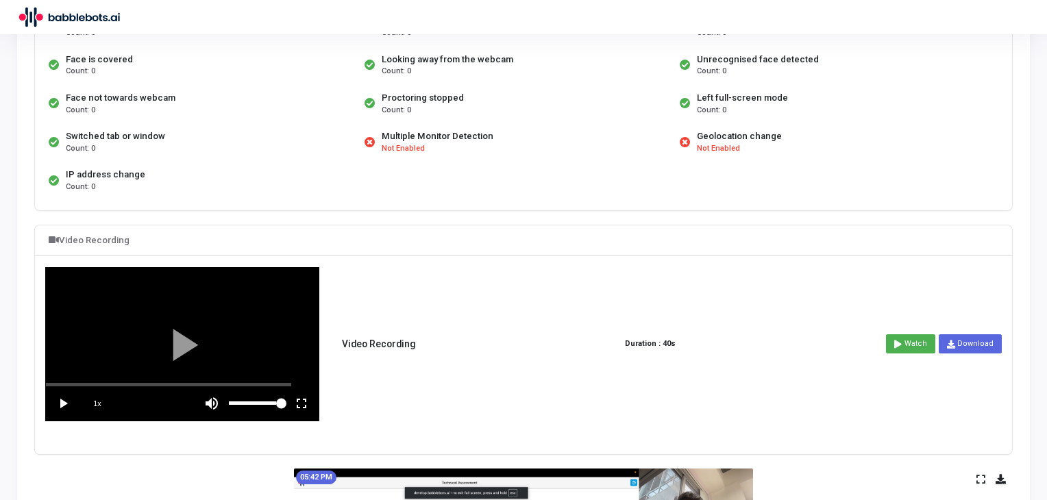
click at [58, 403] on vg-play-pause at bounding box center [63, 404] width 34 height 34
click at [61, 397] on vg-play-pause at bounding box center [63, 404] width 34 height 34
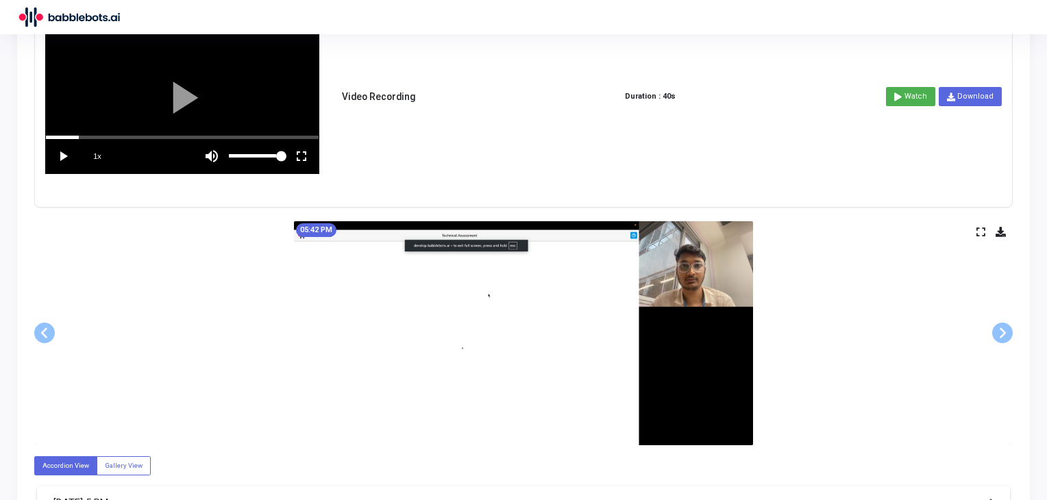
scroll to position [603, 0]
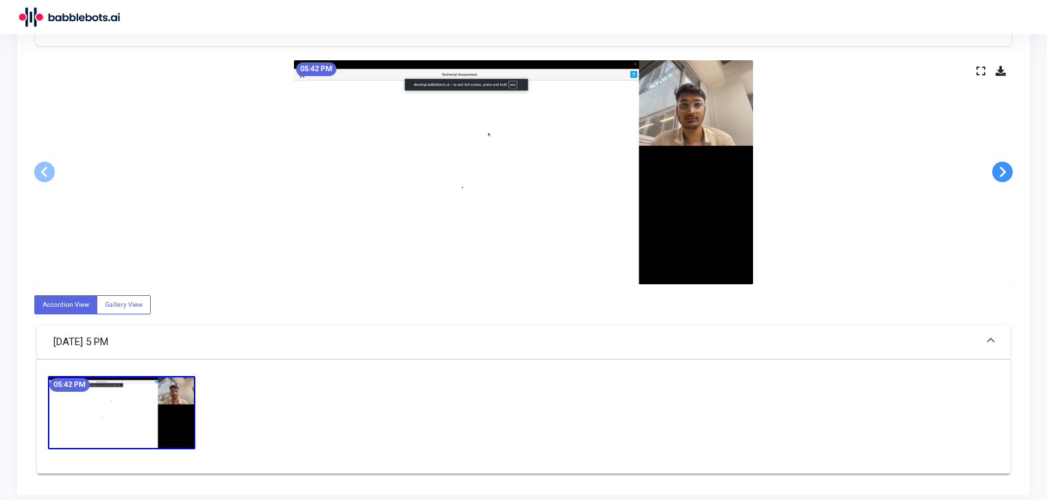
click at [1006, 171] on span at bounding box center [1002, 172] width 21 height 21
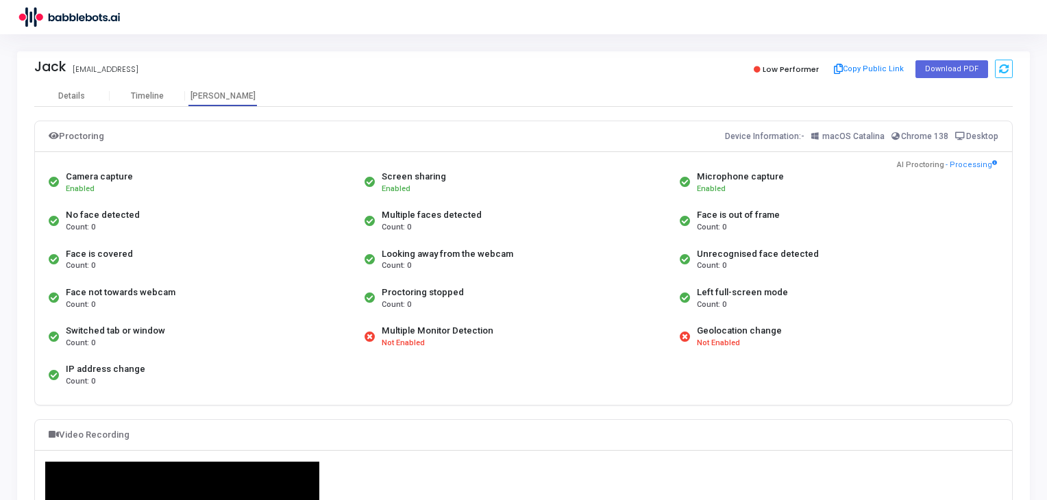
scroll to position [189, 0]
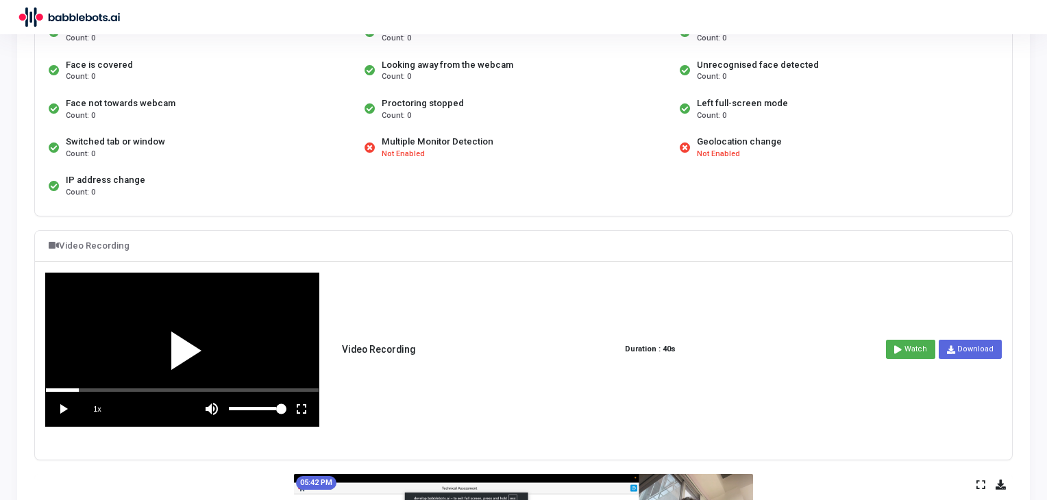
click at [175, 347] on div at bounding box center [182, 349] width 273 height 153
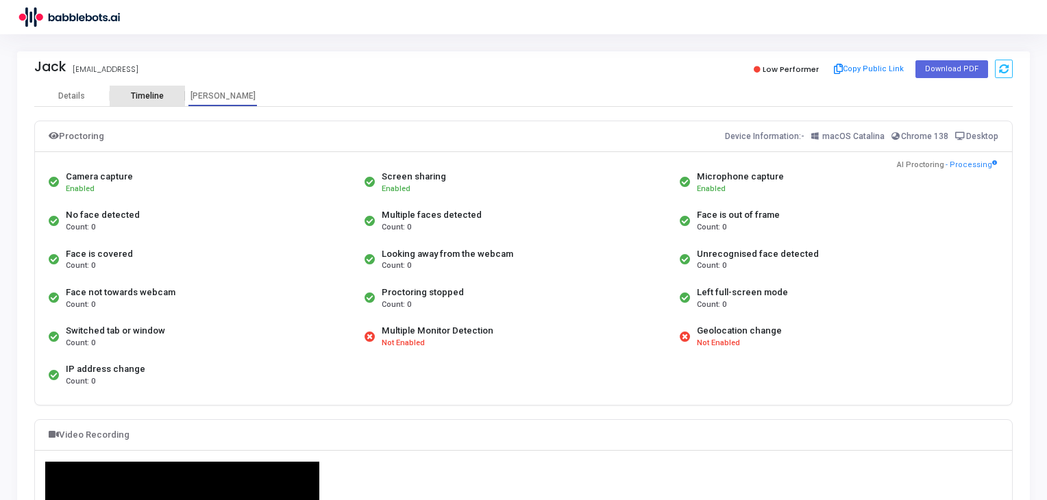
click at [137, 99] on div "Timeline" at bounding box center [147, 96] width 33 height 10
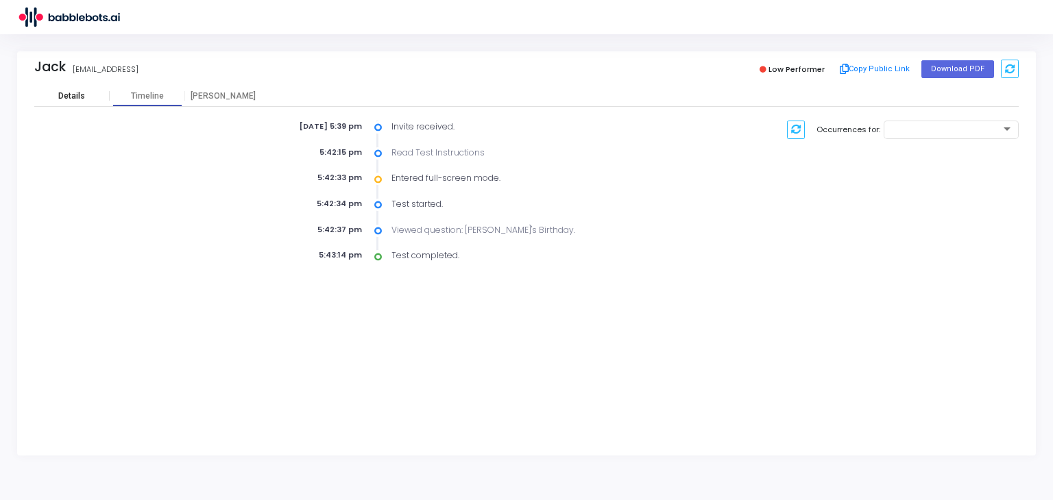
click at [98, 98] on div "Details" at bounding box center [71, 96] width 75 height 10
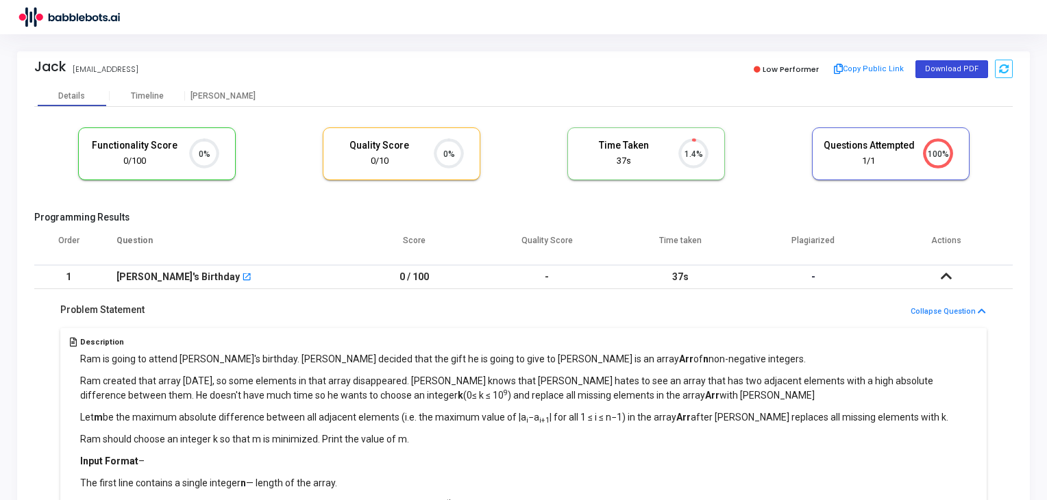
click at [935, 64] on button "Download PDF" at bounding box center [952, 69] width 73 height 18
click at [1005, 66] on icon at bounding box center [1004, 69] width 10 height 10
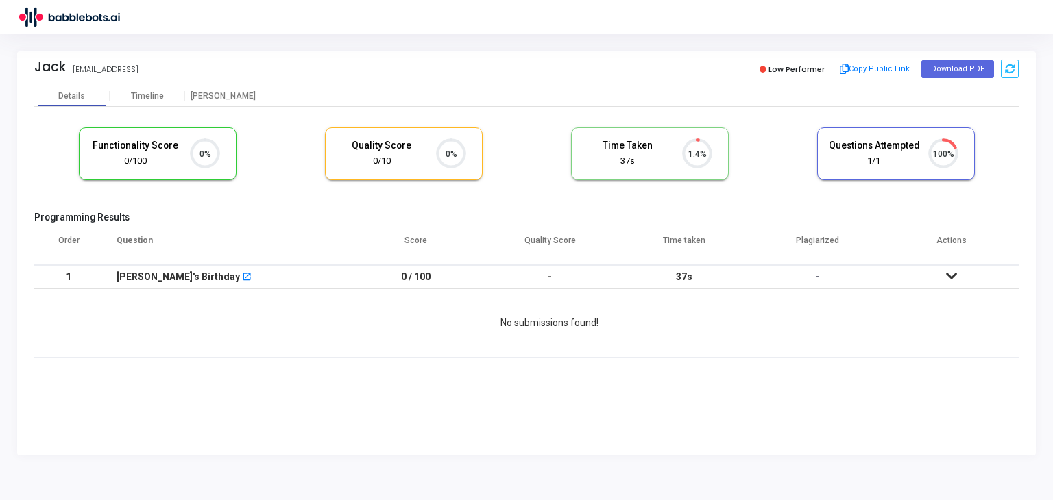
scroll to position [28, 35]
